Goal: Find specific page/section: Find specific page/section

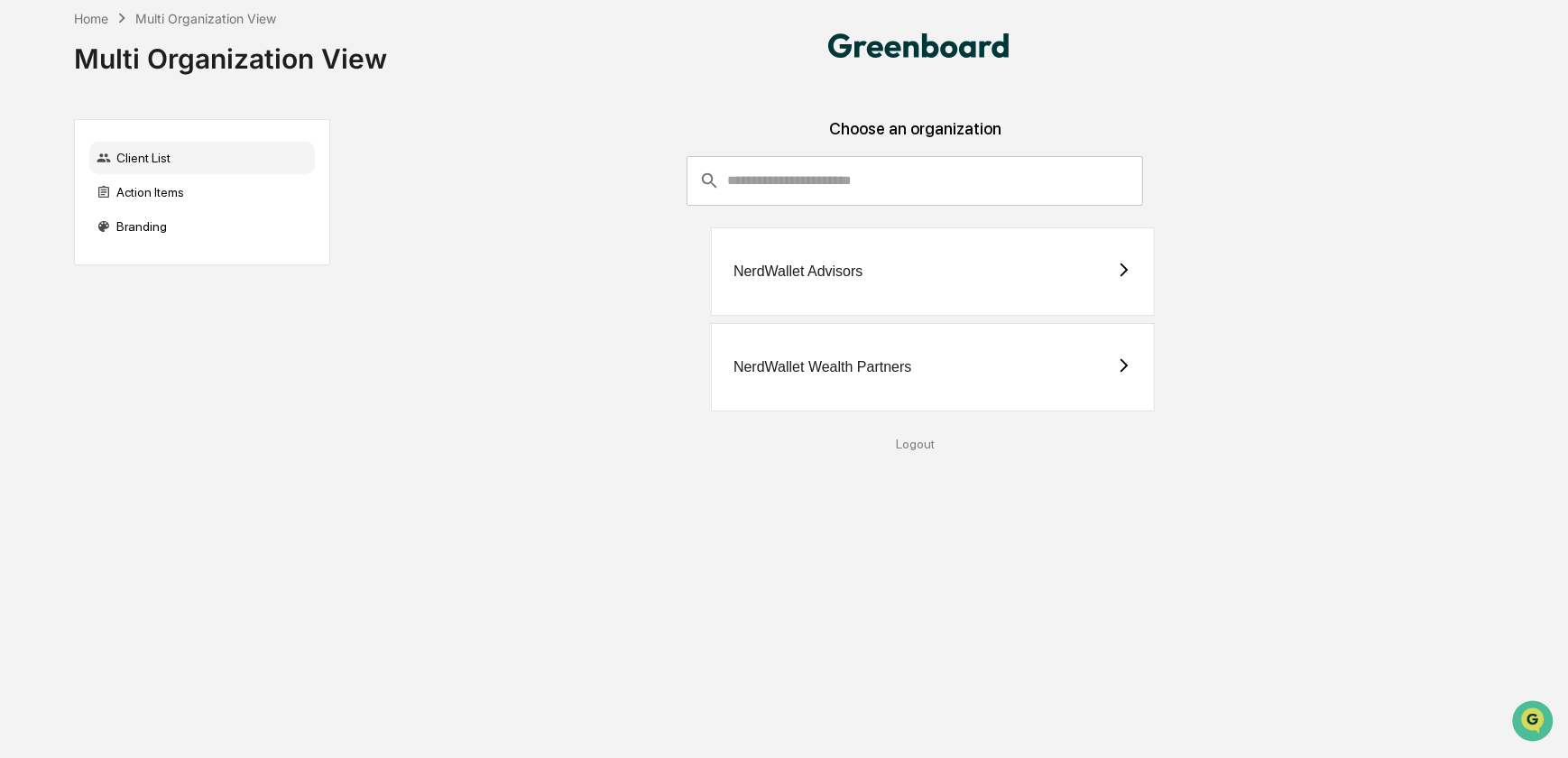
drag, startPoint x: 846, startPoint y: 349, endPoint x: 793, endPoint y: 302, distance: 70.8
click at [845, 349] on div "NerdWallet Wealth Partners" at bounding box center [933, 367] width 443 height 89
